Goal: Task Accomplishment & Management: Use online tool/utility

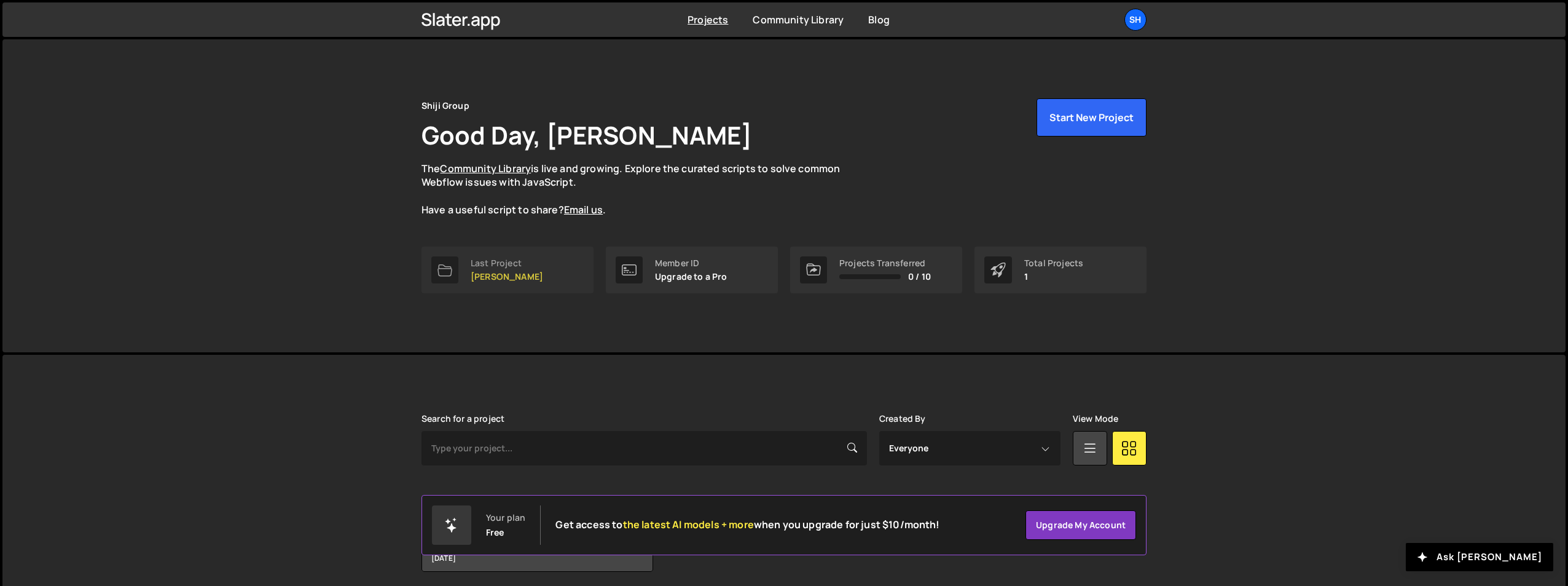
click at [460, 278] on link "Last Project [PERSON_NAME]" at bounding box center [508, 270] width 172 height 47
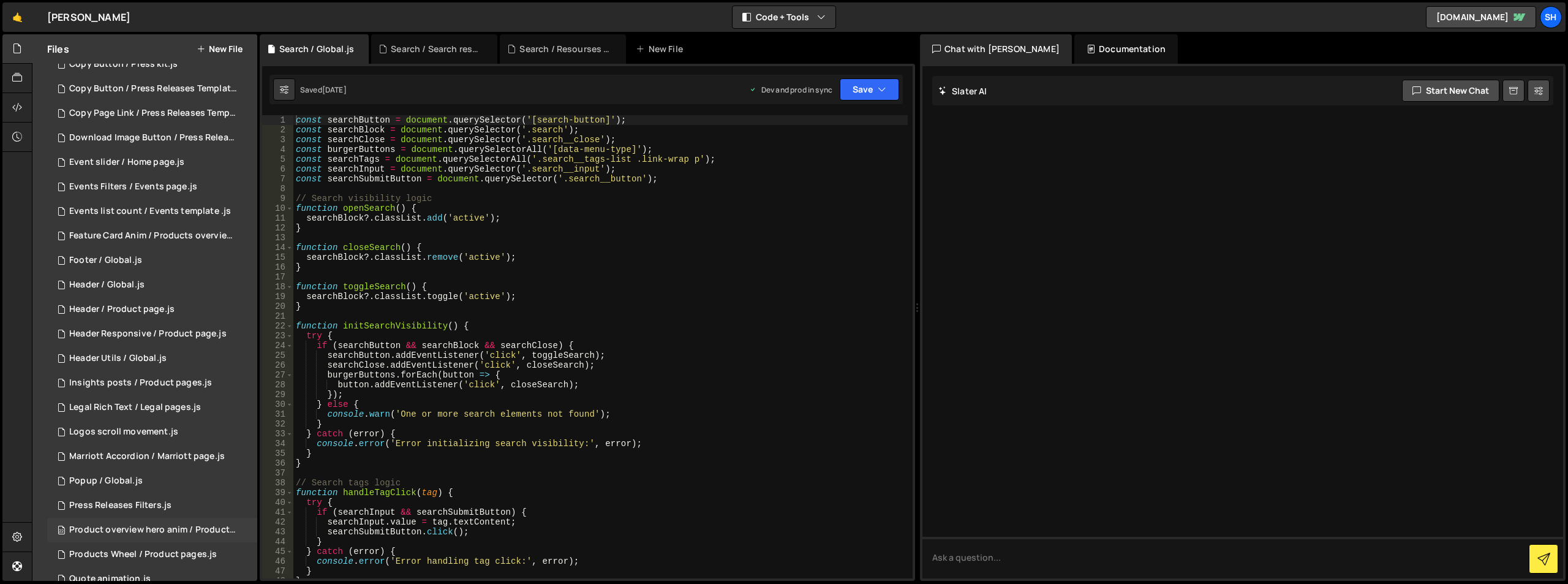
scroll to position [280, 0]
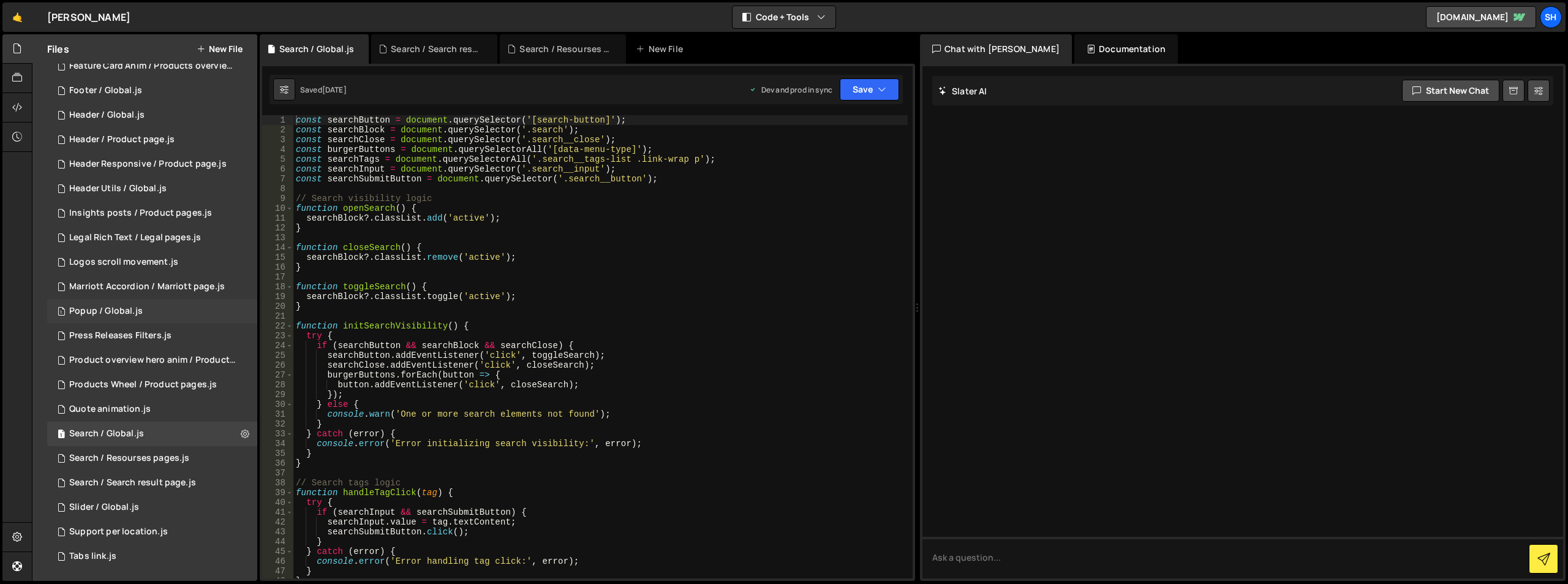
click at [199, 311] on div "1 Popup / Global.js 0" at bounding box center [152, 311] width 210 height 25
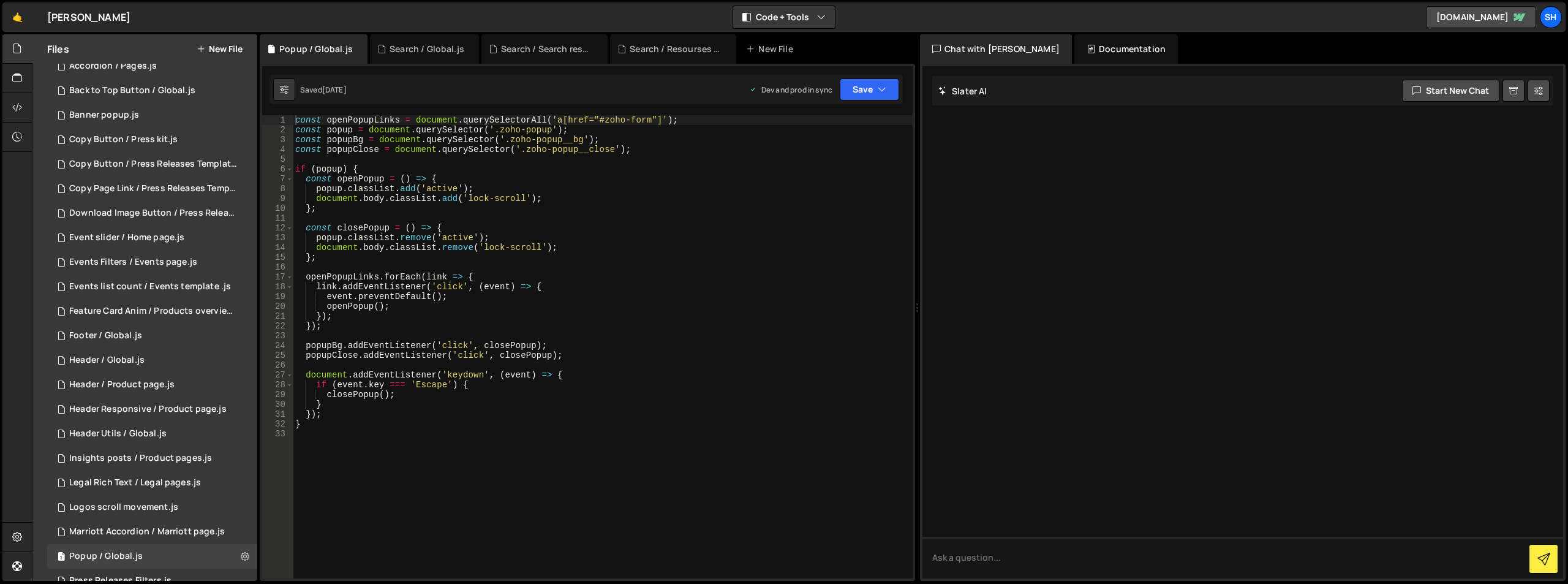
scroll to position [0, 0]
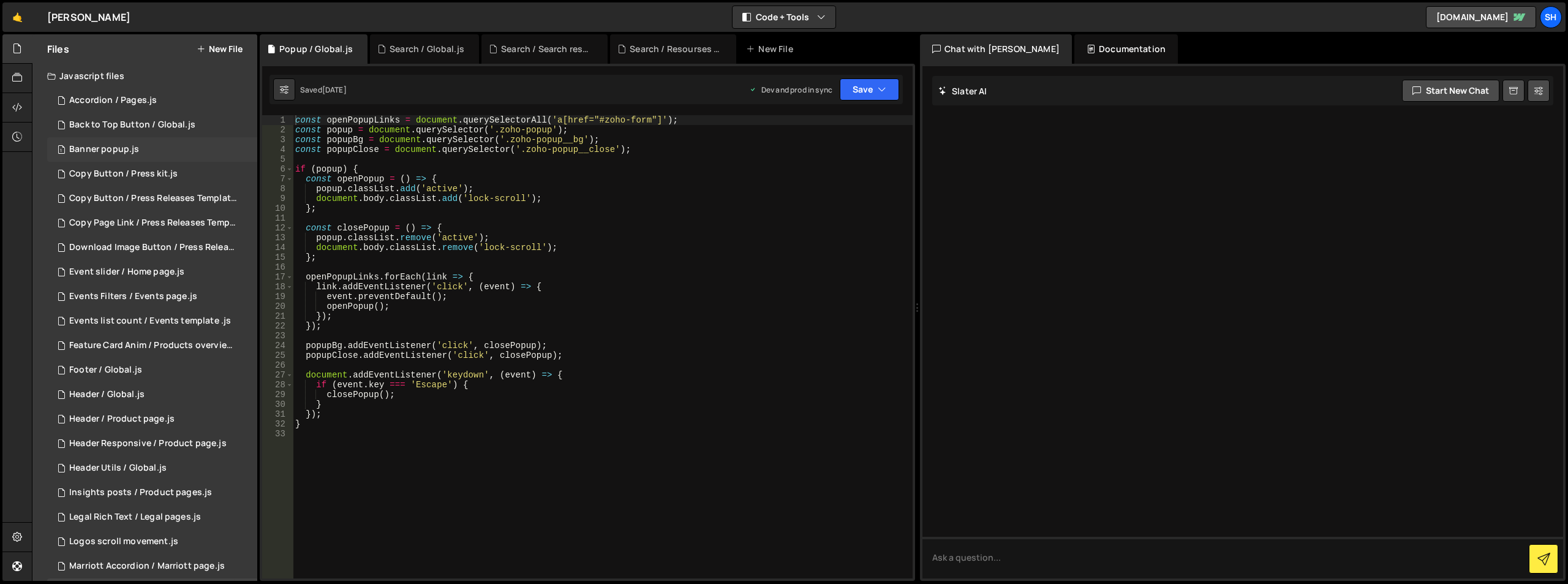
click at [209, 150] on div "1 Banner popup.js 0" at bounding box center [152, 149] width 210 height 25
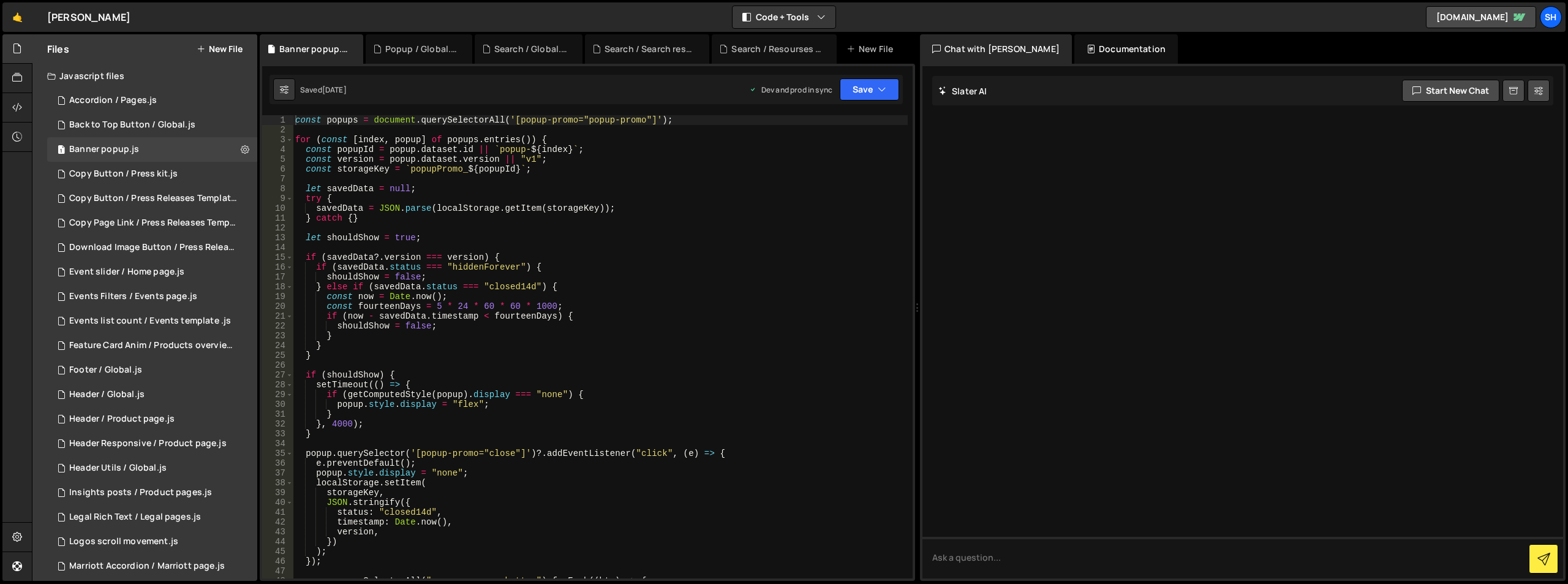
click at [495, 206] on div "const popups = document . querySelectorAll ( '[popup-promo="popup-promo"]' ) ; …" at bounding box center [600, 357] width 615 height 483
click at [510, 233] on div "const popups = document . querySelectorAll ( '[popup-promo="popup-promo"]' ) ; …" at bounding box center [600, 357] width 615 height 483
type textarea "}"
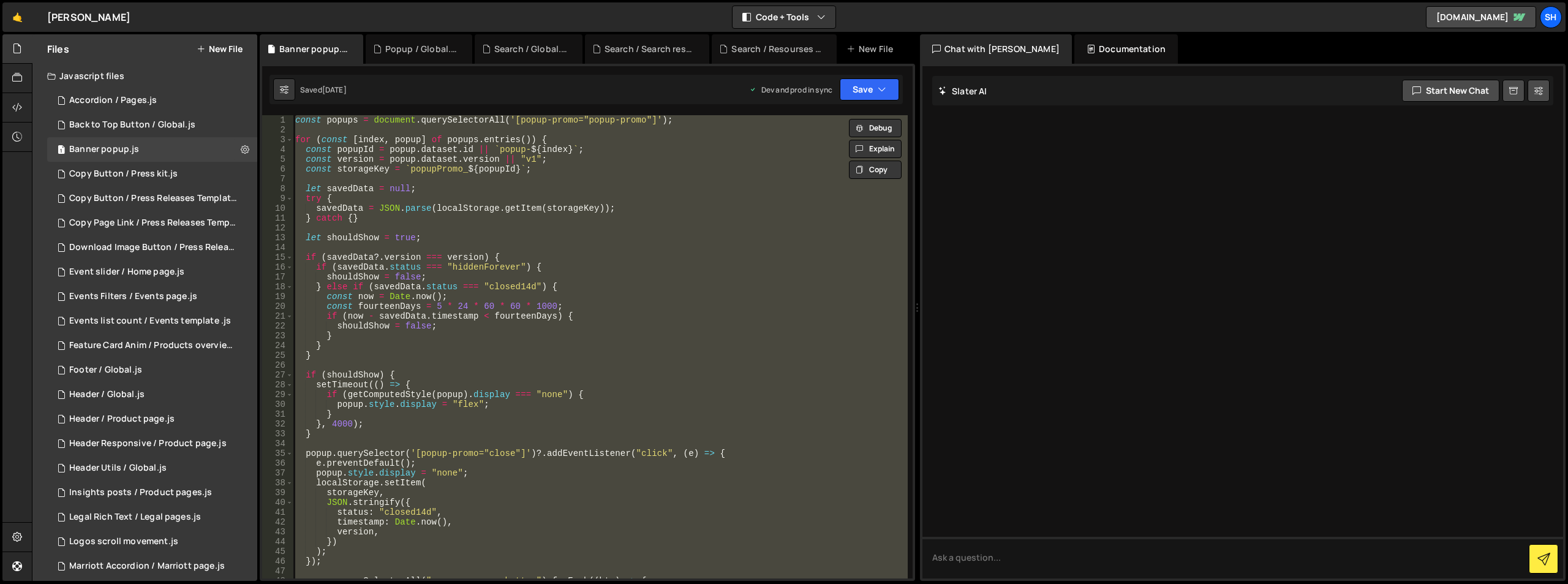
click at [219, 42] on div "Files New File" at bounding box center [145, 49] width 224 height 29
click at [217, 46] on button "New File" at bounding box center [219, 49] width 46 height 10
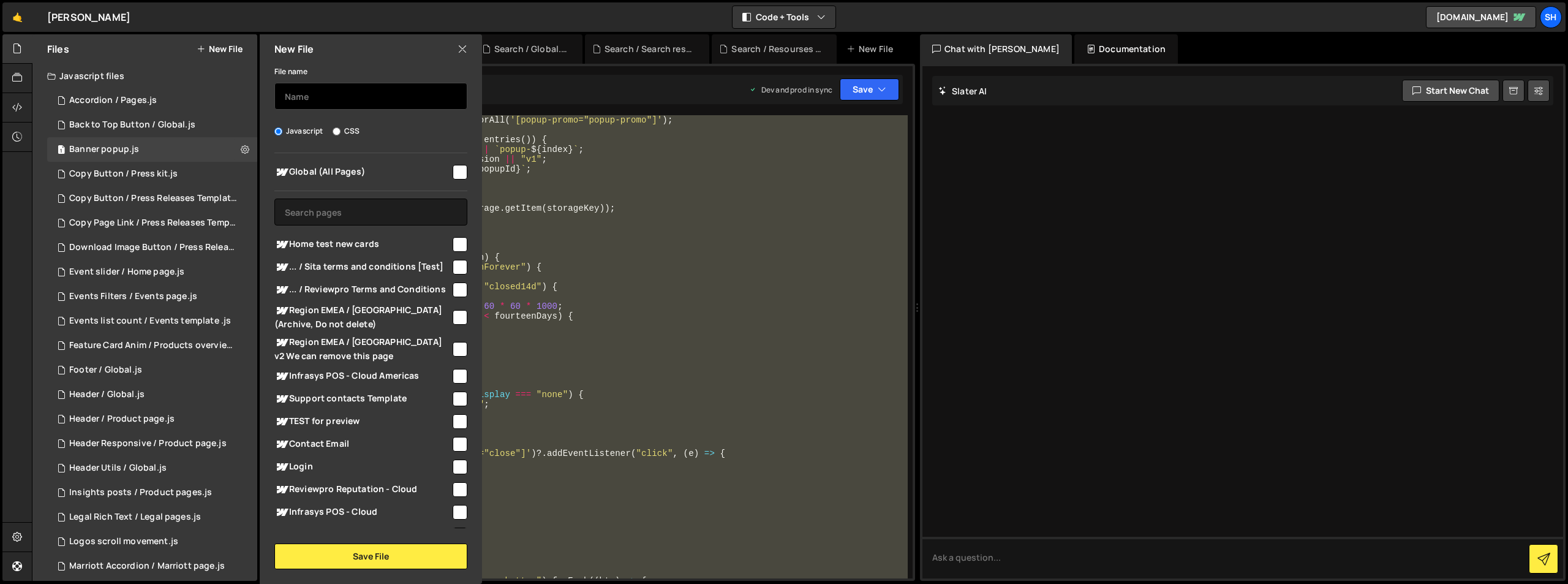
click at [310, 94] on input "text" at bounding box center [370, 96] width 193 height 27
type input "Banner popup login pages"
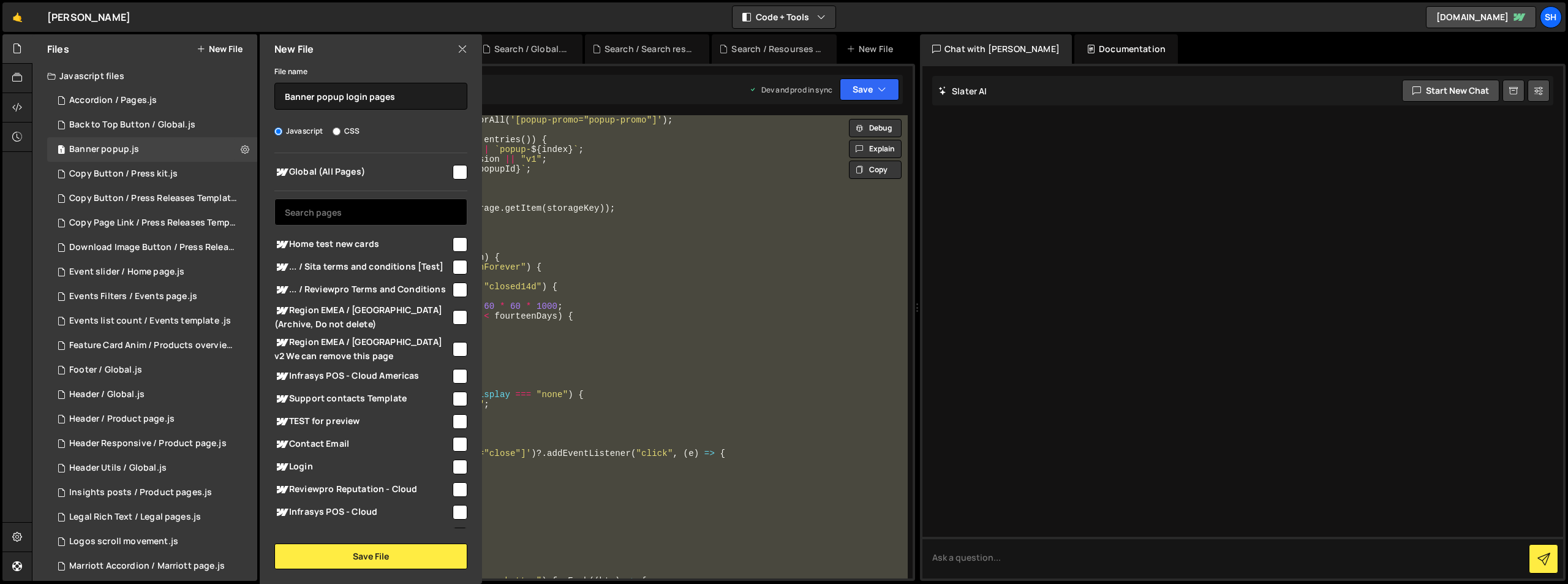
click at [389, 216] on input "text" at bounding box center [370, 211] width 193 height 27
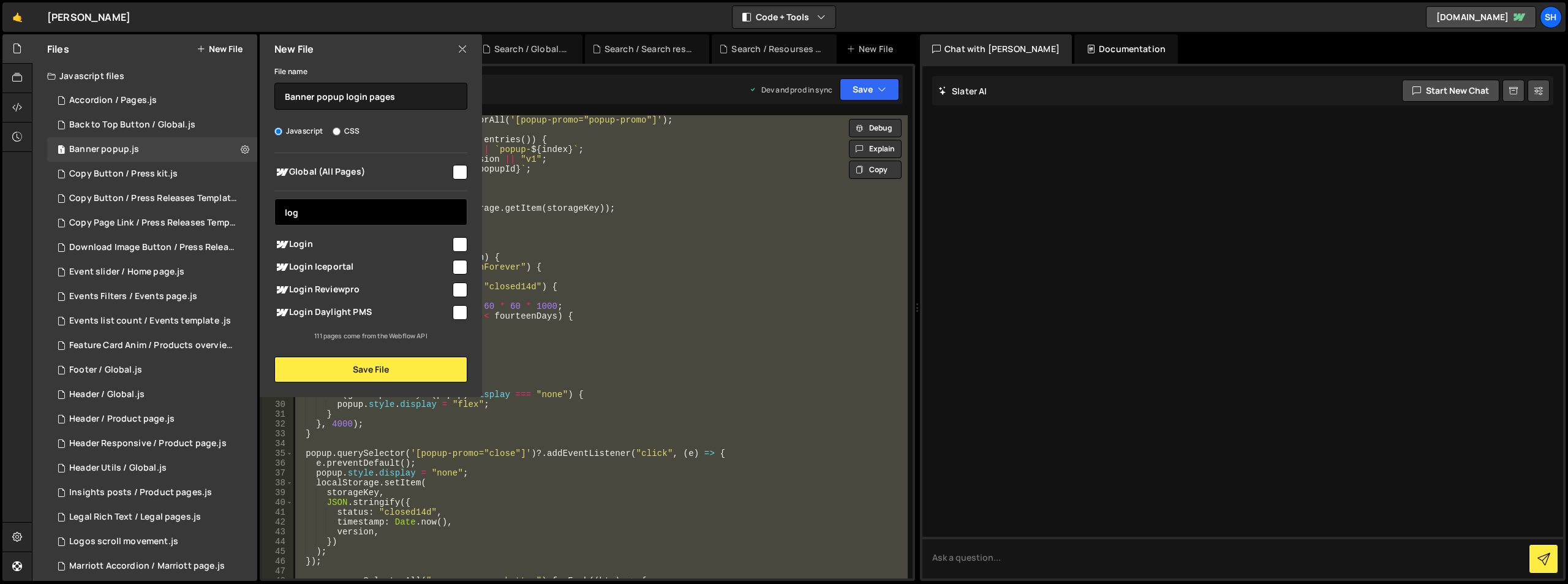
type input "log"
click at [460, 267] on input "checkbox" at bounding box center [460, 267] width 15 height 15
checkbox input "true"
click at [460, 289] on input "checkbox" at bounding box center [460, 290] width 15 height 15
checkbox input "true"
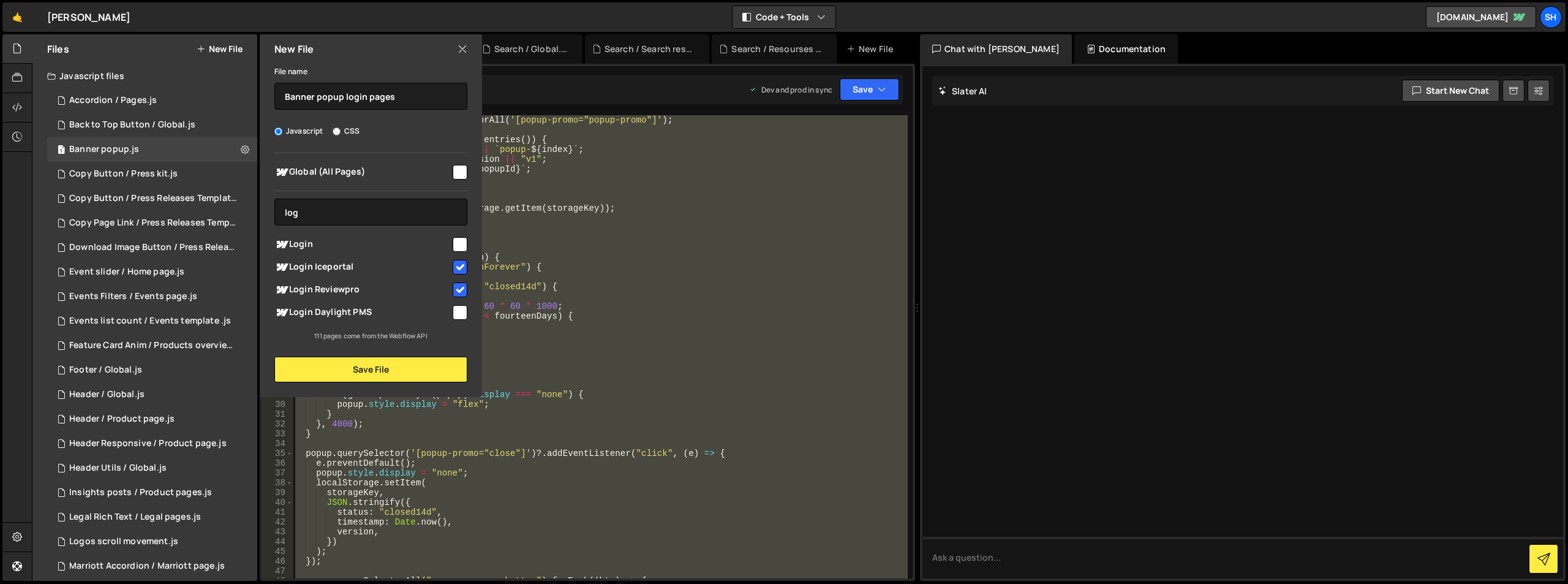
click at [457, 308] on input "checkbox" at bounding box center [460, 312] width 15 height 15
checkbox input "true"
click at [386, 366] on button "Save File" at bounding box center [370, 369] width 193 height 26
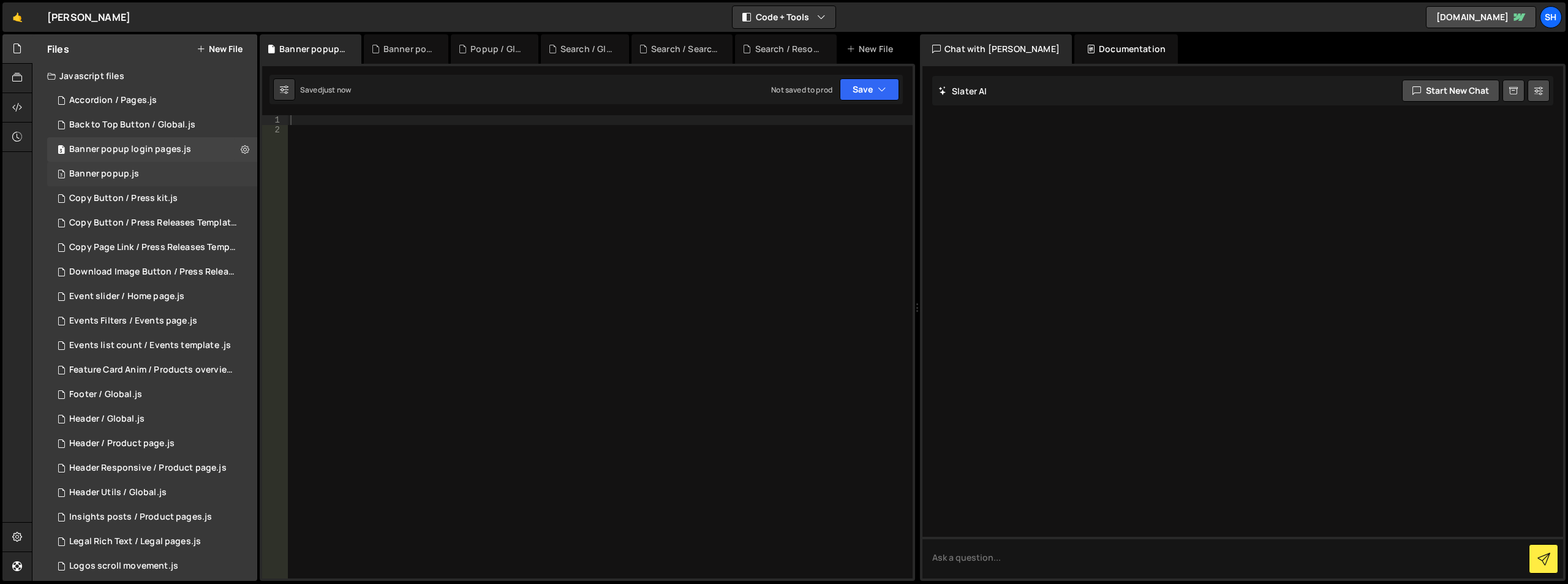
click at [116, 175] on div "Banner popup.js" at bounding box center [104, 174] width 70 height 11
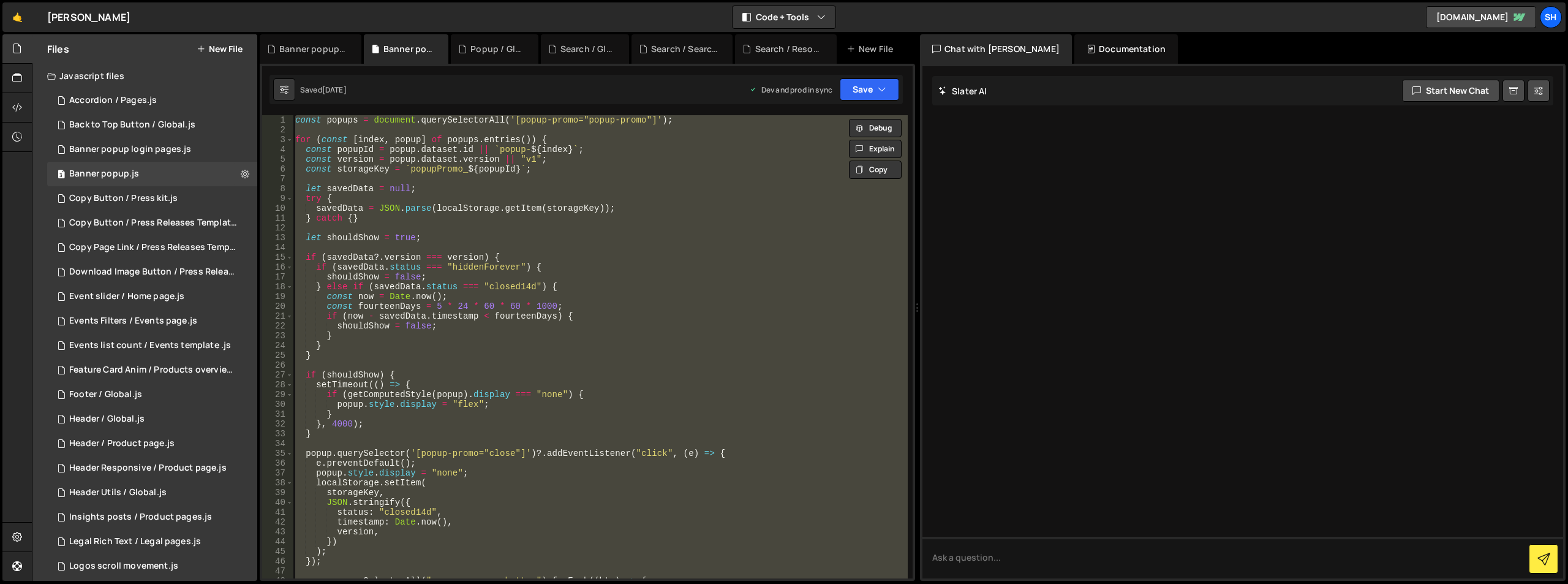
click at [421, 201] on div "const popups = document . querySelectorAll ( '[popup-promo="popup-promo"]' ) ; …" at bounding box center [600, 347] width 615 height 463
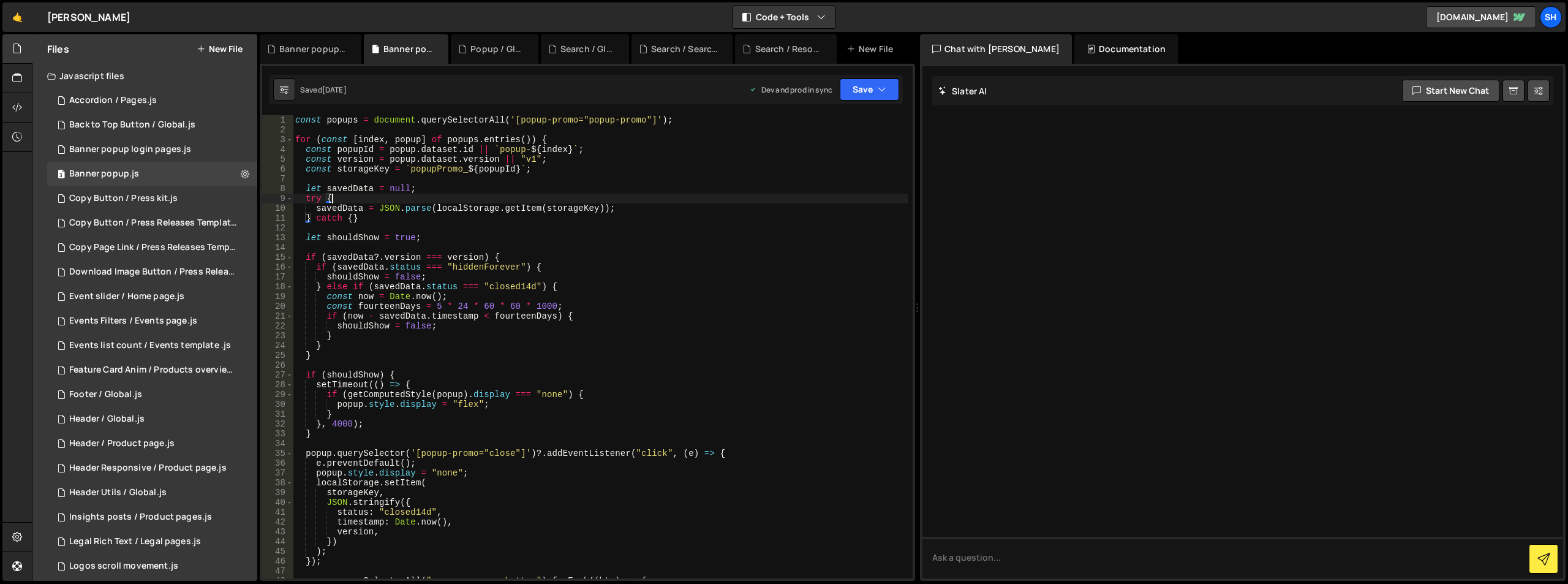
type textarea "}"
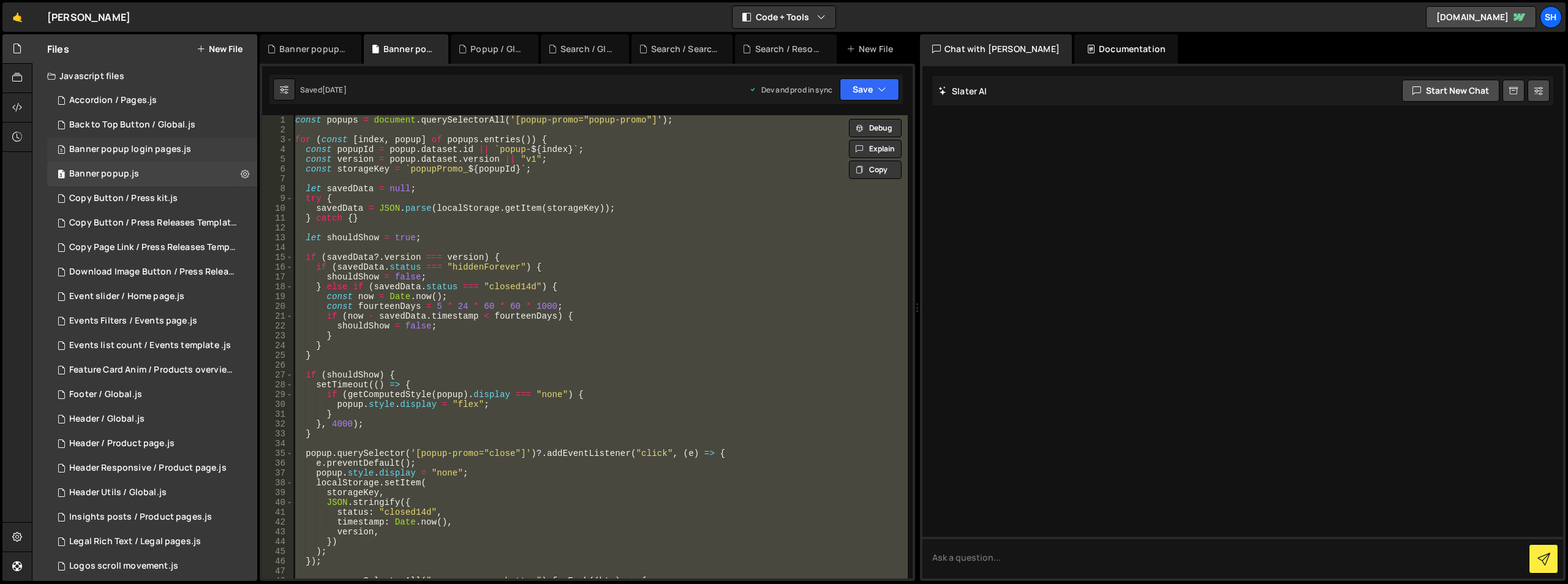
click at [157, 149] on div "Banner popup login pages.js" at bounding box center [129, 149] width 122 height 11
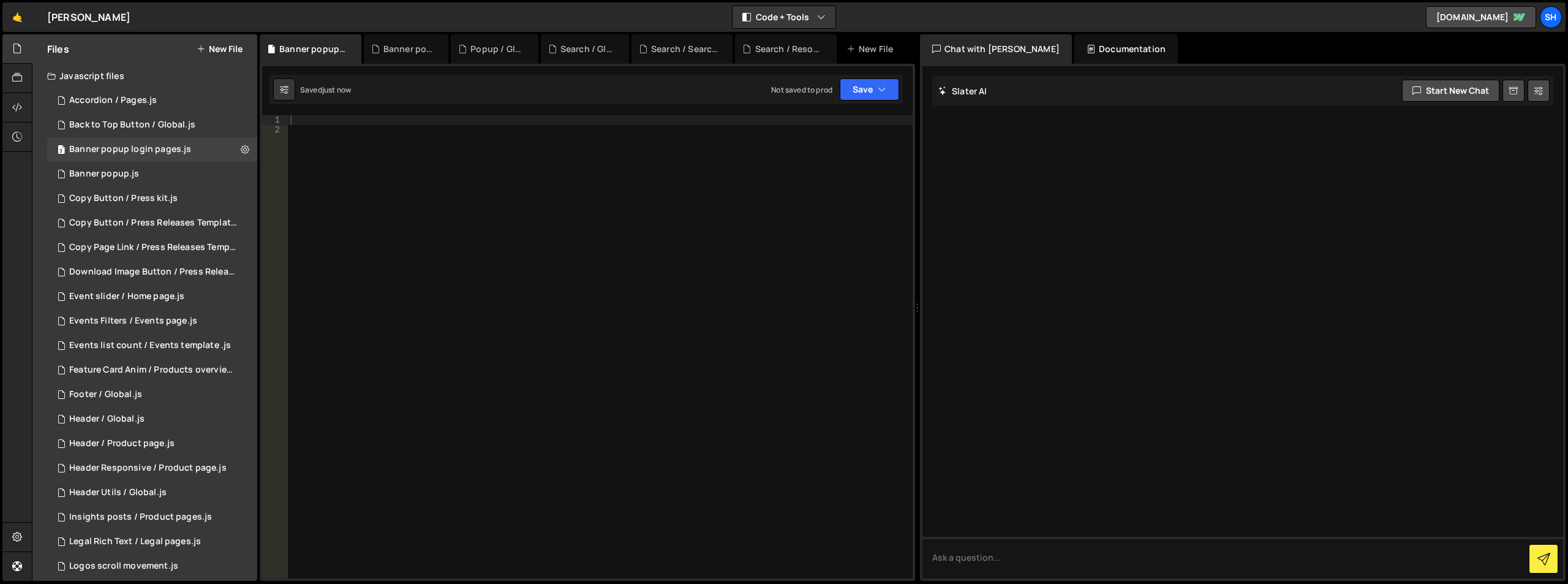
click at [413, 184] on div at bounding box center [600, 357] width 625 height 483
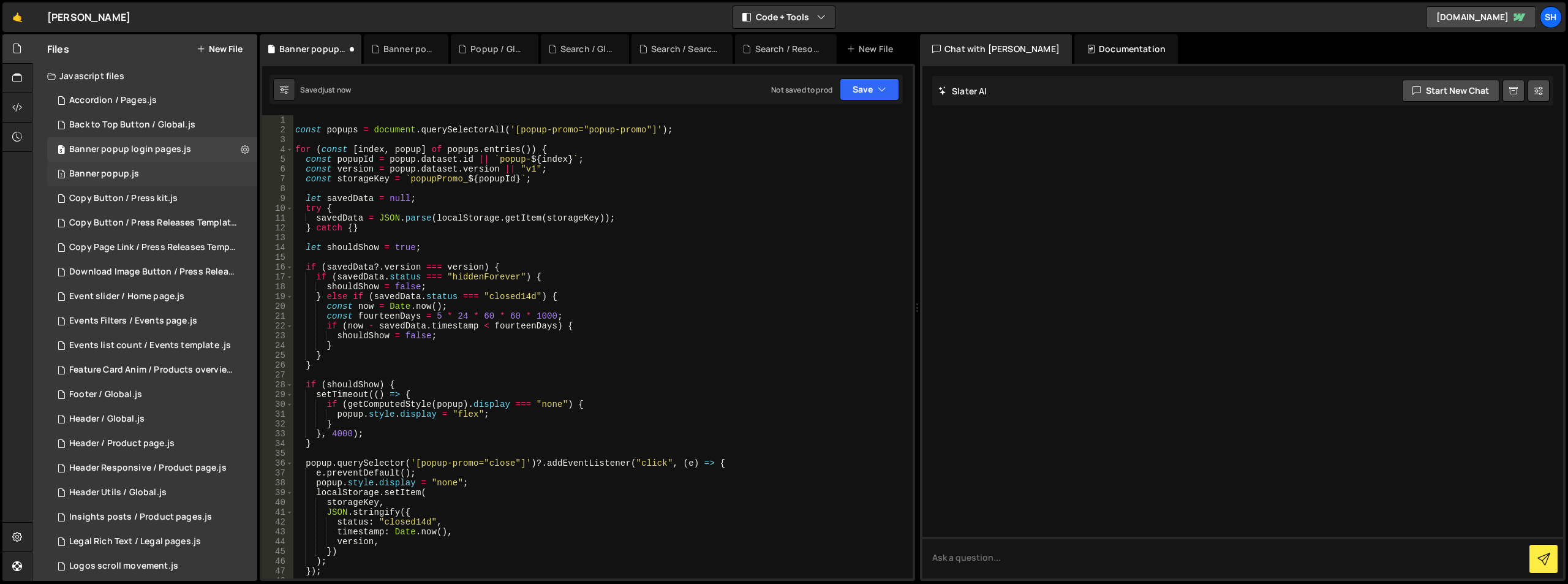
click at [238, 171] on div "3 Banner popup.js 0" at bounding box center [152, 174] width 210 height 25
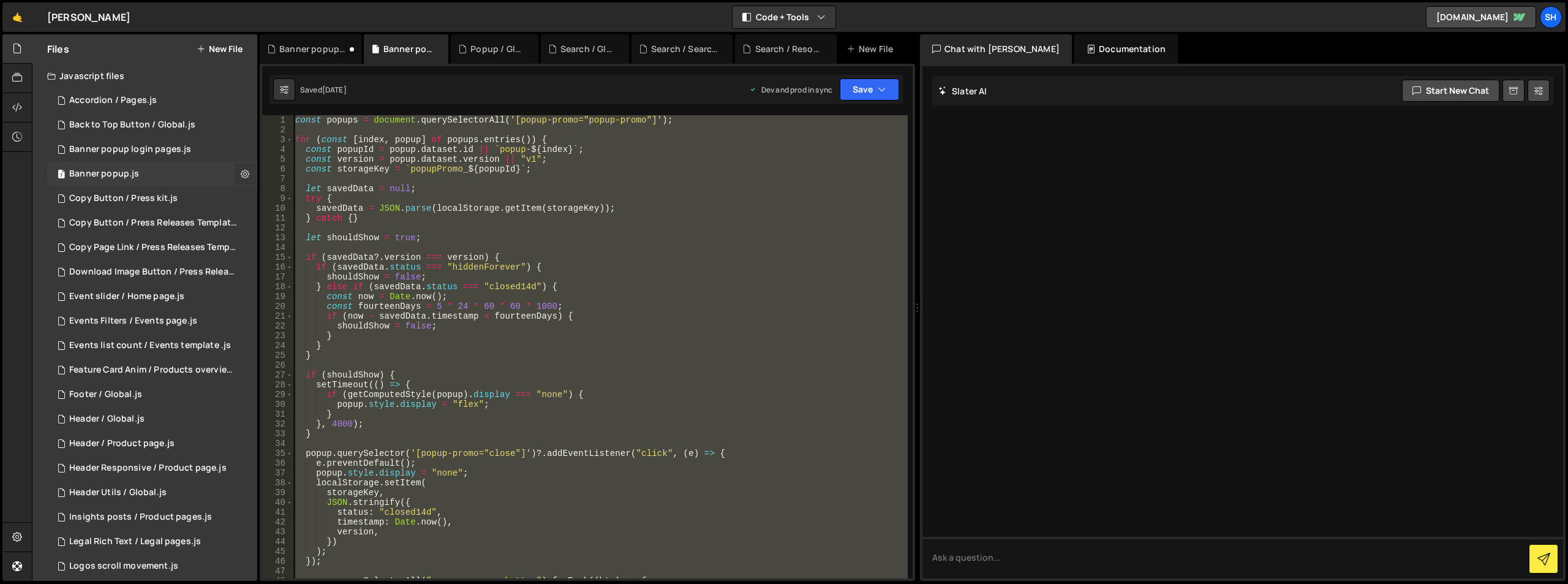
click at [241, 172] on icon at bounding box center [245, 173] width 9 height 12
click at [303, 204] on button "Edit File Settings" at bounding box center [320, 200] width 120 height 25
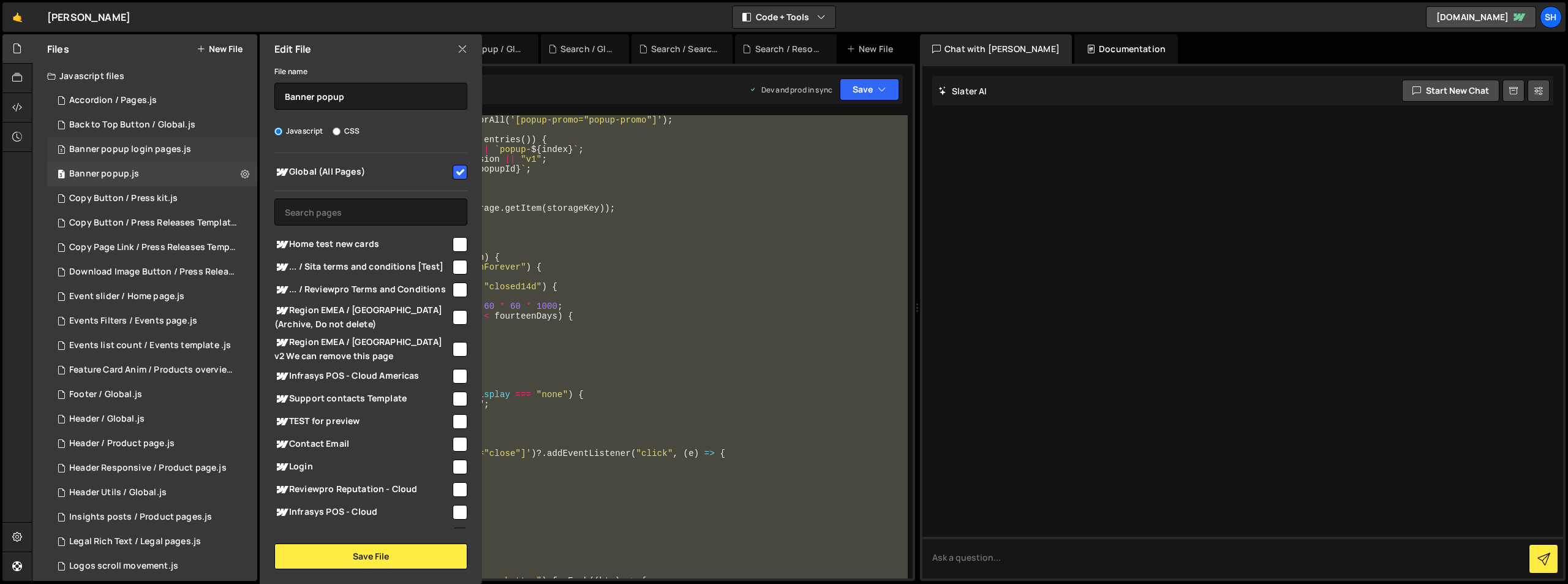
click at [207, 148] on div "3 Banner popup login pages.js 0" at bounding box center [152, 149] width 210 height 25
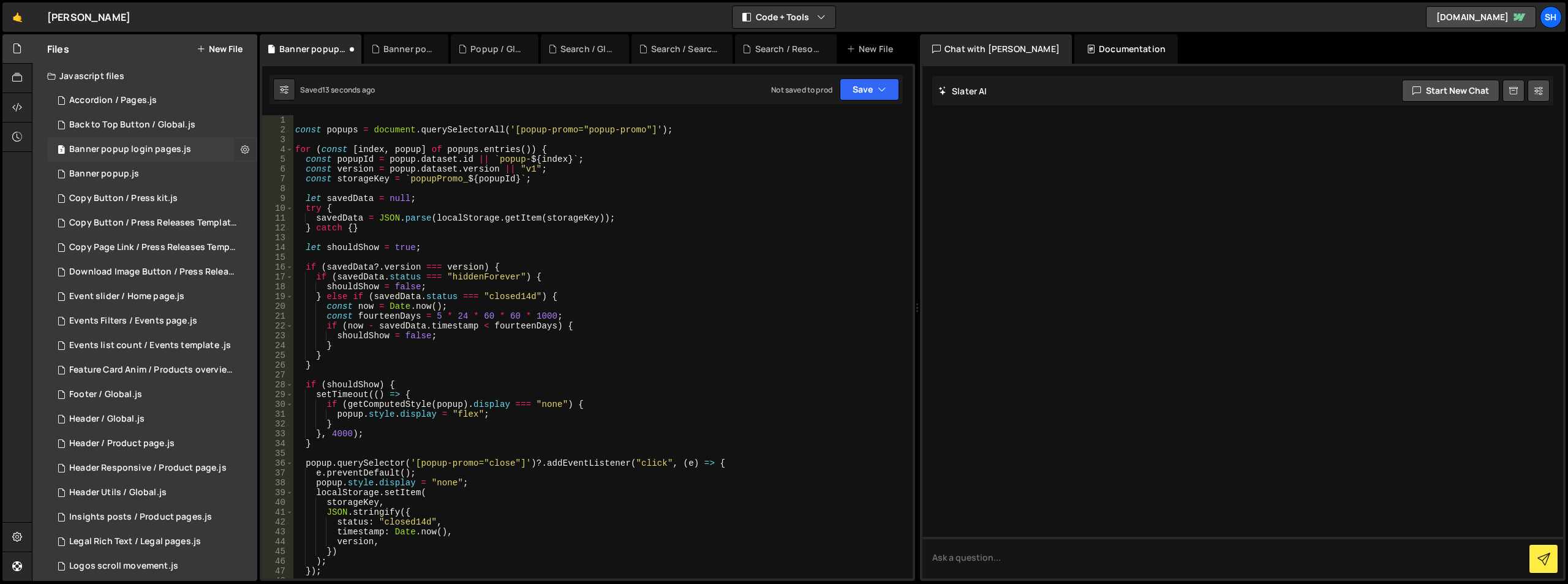
click at [241, 151] on icon at bounding box center [245, 149] width 9 height 12
click at [563, 176] on div "const popups = document . querySelectorAll ( '[popup-promo="popup-promo"]' ) ; …" at bounding box center [600, 357] width 615 height 483
click at [544, 130] on div "const popups = document . querySelectorAll ( '[popup-promo="popup-promo"]' ) ; …" at bounding box center [600, 357] width 615 height 483
click at [588, 130] on div "const popups = document . querySelectorAll ( '[popup-promo="popup-promo"]' ) ; …" at bounding box center [600, 357] width 615 height 483
click at [598, 130] on div "const popups = document . querySelectorAll ( '[popup-promo="popup-promo"]' ) ; …" at bounding box center [600, 357] width 615 height 483
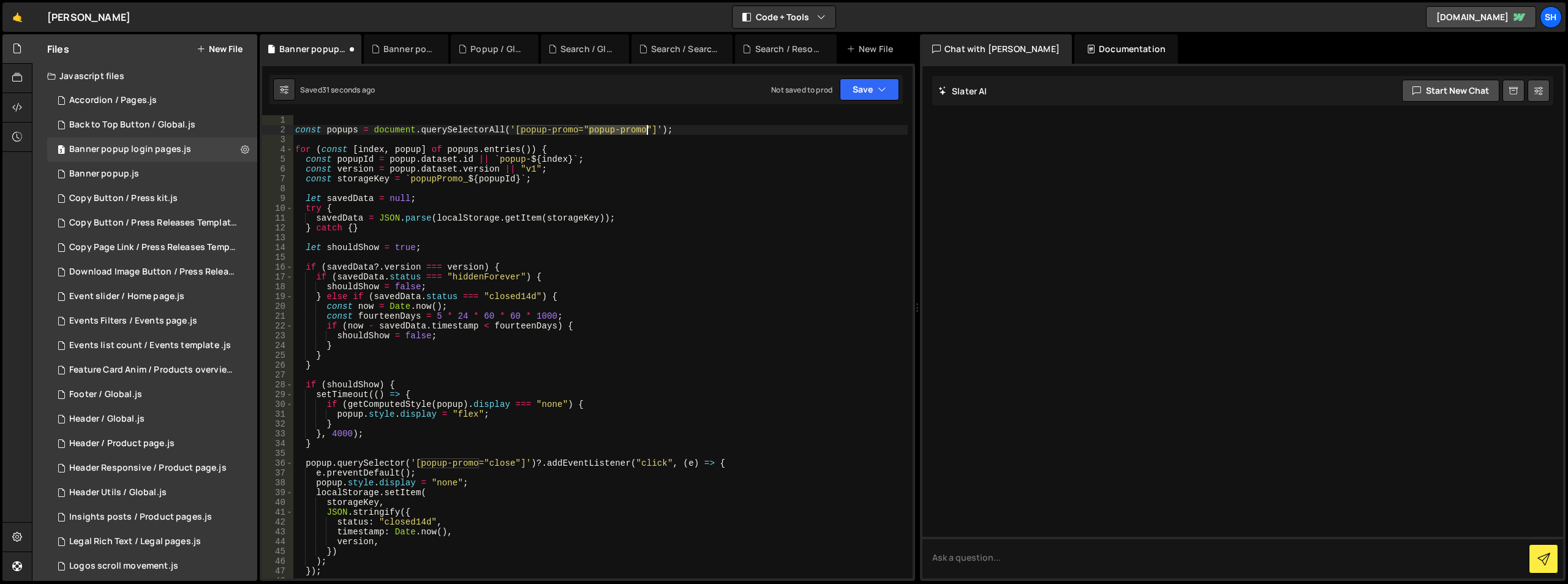
drag, startPoint x: 591, startPoint y: 129, endPoint x: 644, endPoint y: 131, distance: 53.0
click at [644, 131] on div "const popups = document . querySelectorAll ( '[popup-promo="popup-promo"]' ) ; …" at bounding box center [600, 357] width 615 height 483
paste textarea "login"
click at [594, 300] on div "const popups = document . querySelectorAll ( '[popup-promo="popup-login"]' ) ; …" at bounding box center [600, 357] width 615 height 483
click at [586, 331] on div "const popups = document . querySelectorAll ( '[popup-promo="popup-login"]' ) ; …" at bounding box center [600, 357] width 615 height 483
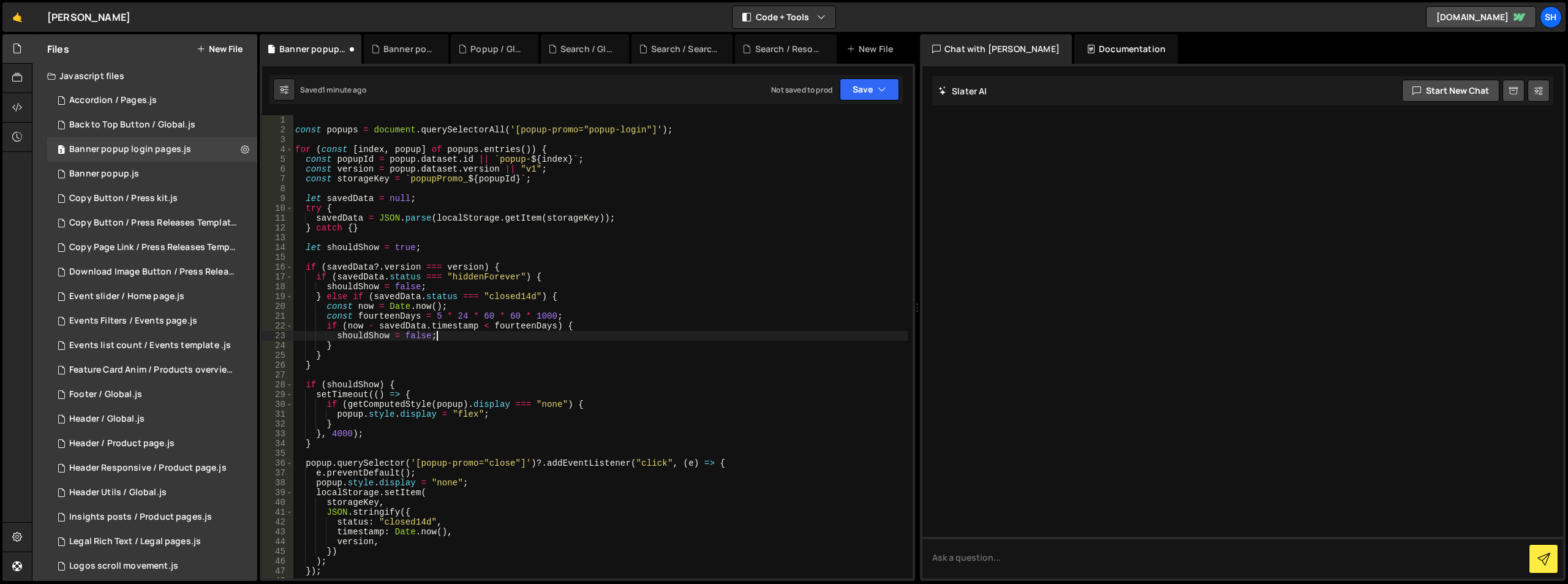
click at [570, 314] on div "const popups = document . querySelectorAll ( '[popup-promo="popup-login"]' ) ; …" at bounding box center [600, 357] width 615 height 483
type textarea "const fourteenDays = 5 * 24 * 60 * 60 * 1000;"
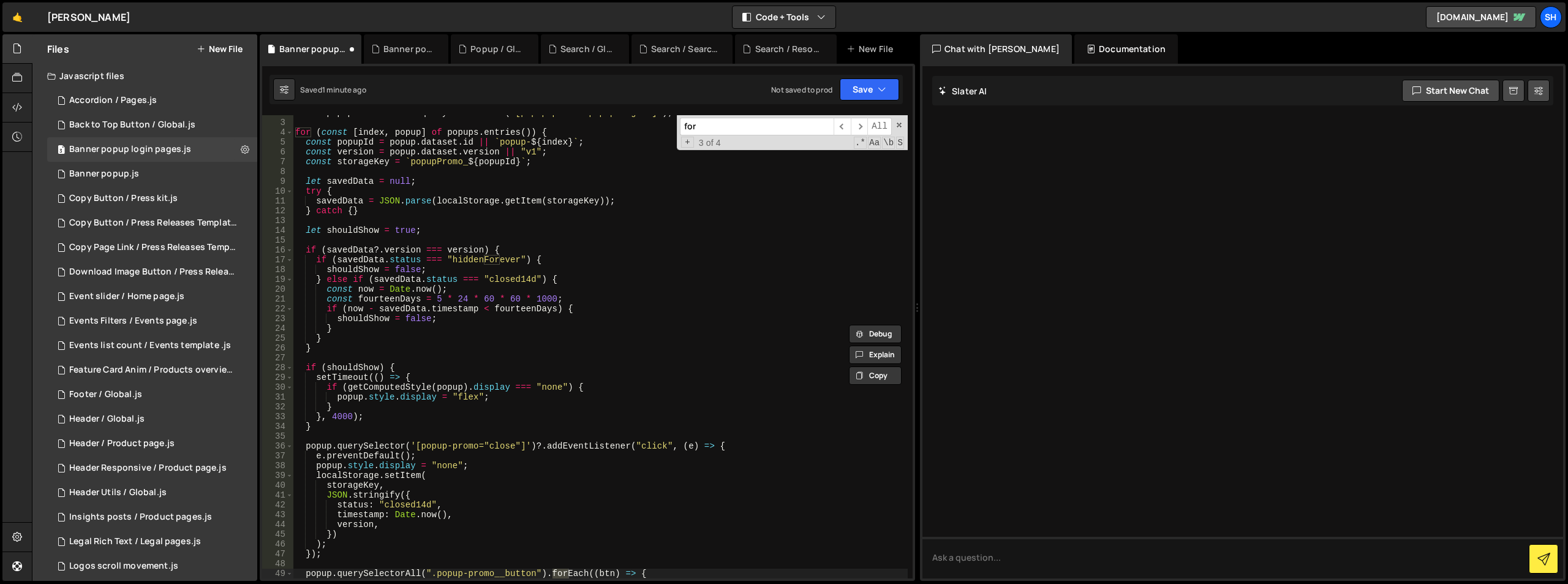
scroll to position [17, 0]
type input "fourt"
click at [900, 123] on span at bounding box center [899, 125] width 9 height 9
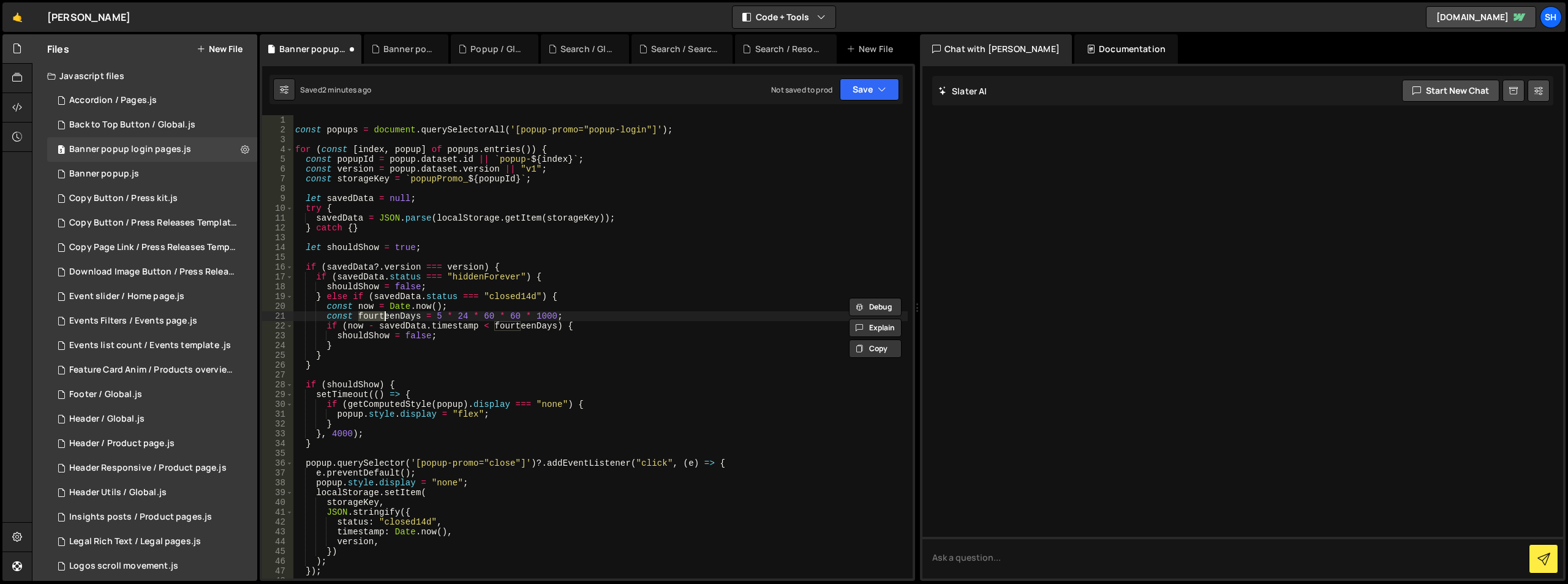
scroll to position [0, 0]
click at [398, 380] on div "const popups = document . querySelectorAll ( '[popup-promo="popup-login"]' ) ; …" at bounding box center [600, 357] width 615 height 483
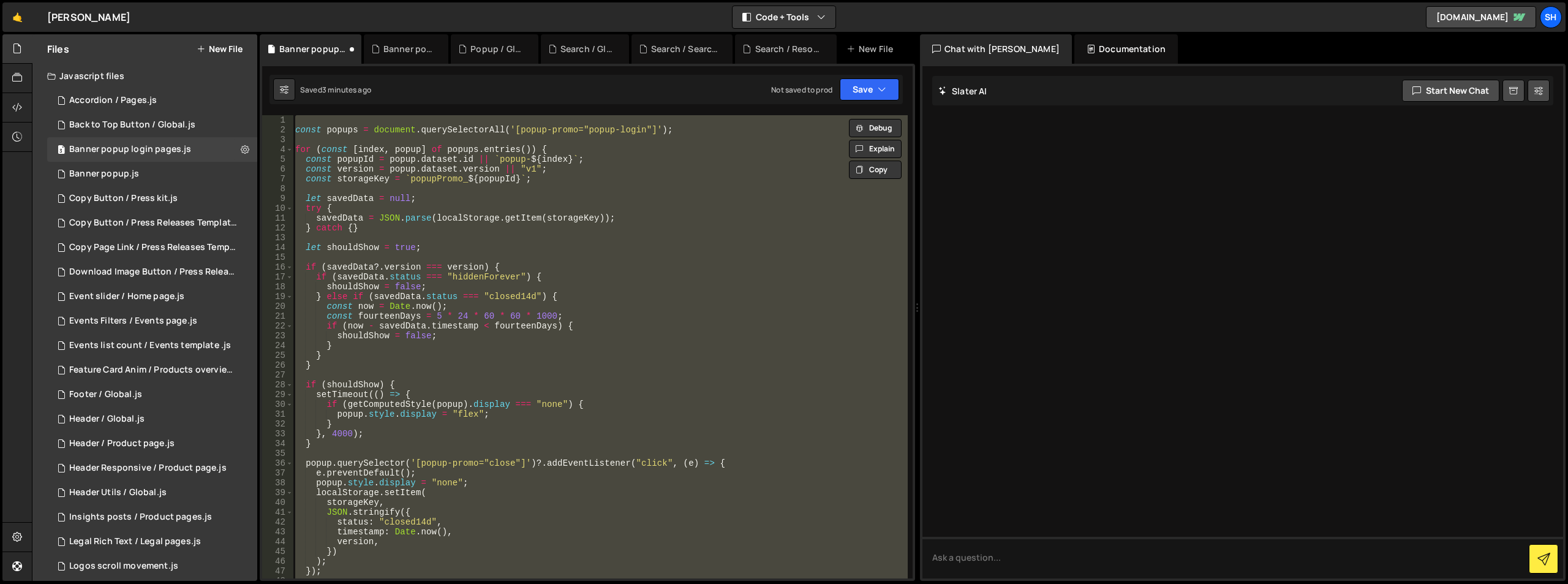
click at [548, 249] on div "const popups = document . querySelectorAll ( '[popup-promo="popup-login"]' ) ; …" at bounding box center [600, 347] width 615 height 463
type textarea "let shouldShow = true;"
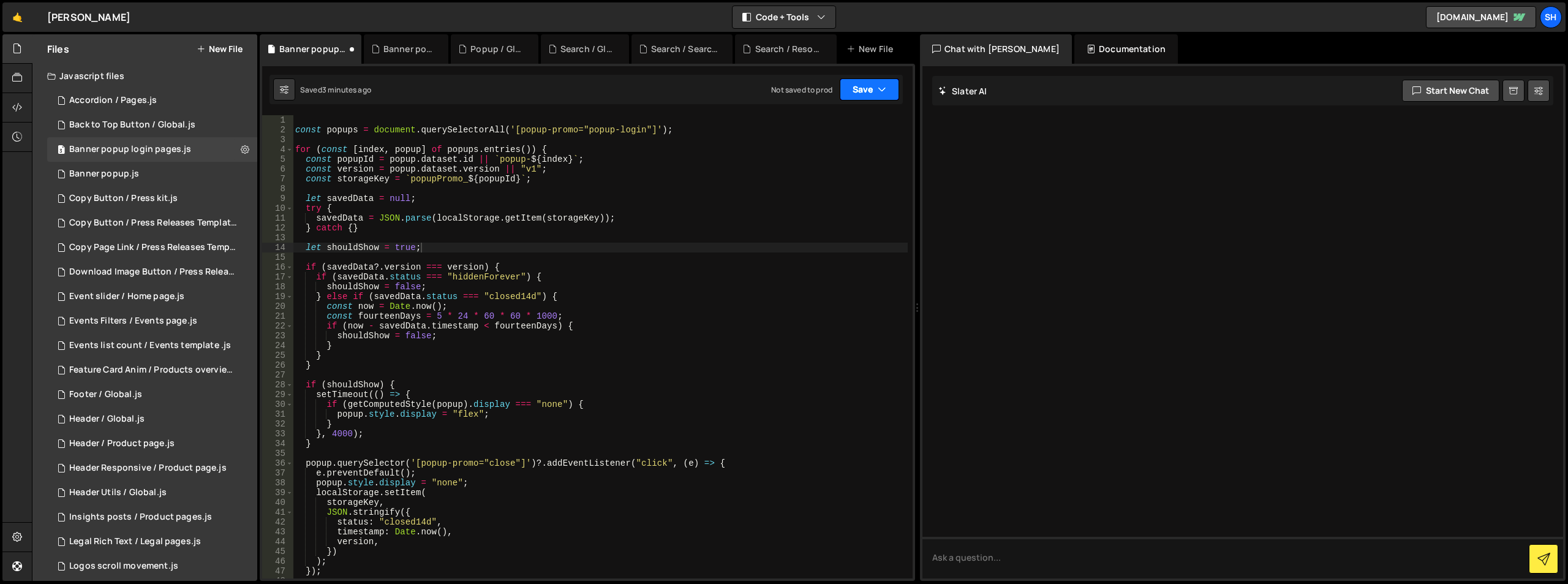
click at [884, 87] on icon "button" at bounding box center [882, 90] width 9 height 12
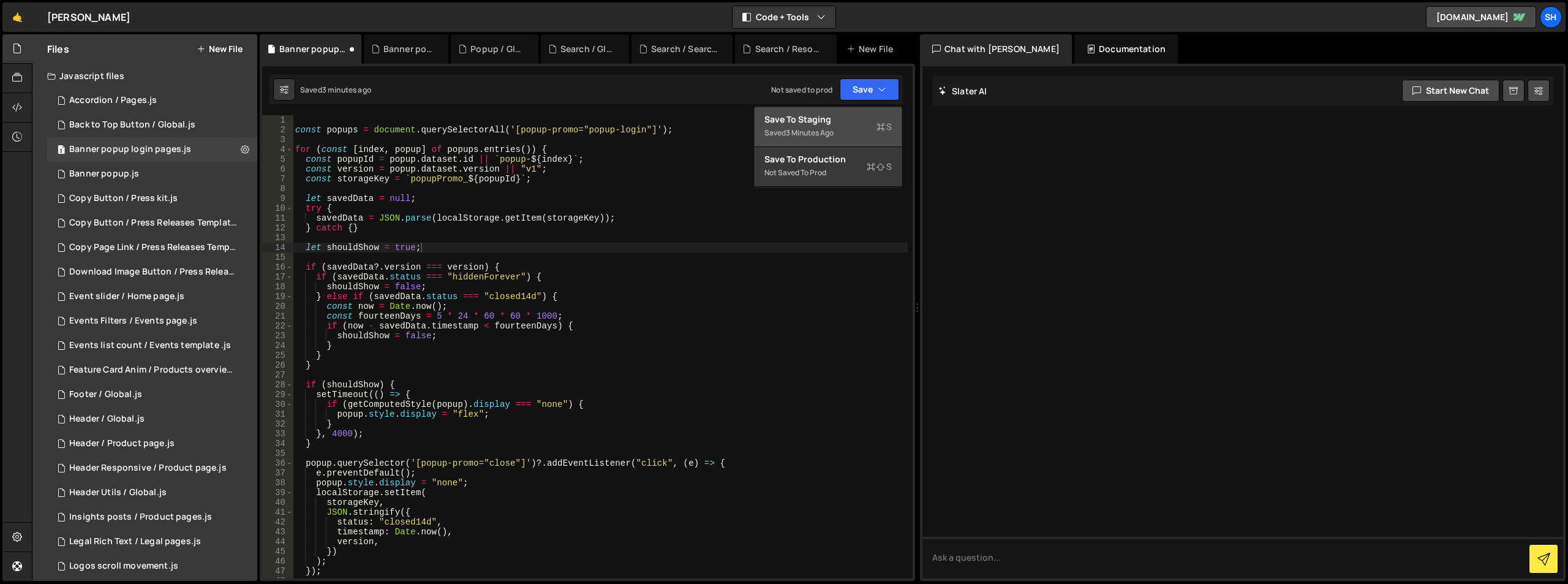
click at [800, 125] on div "Saved 3 minutes ago" at bounding box center [828, 132] width 128 height 15
